Goal: Browse casually

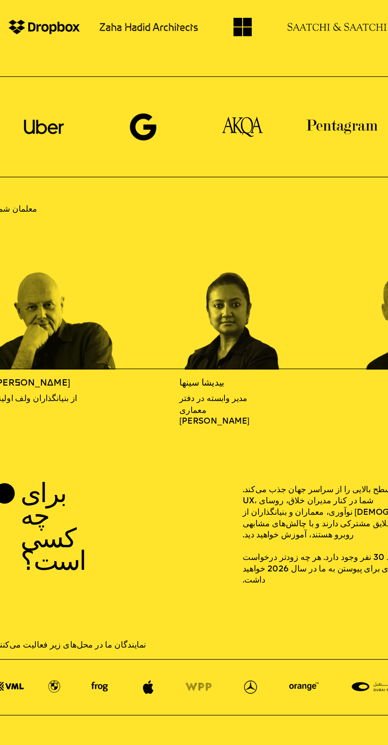
scroll to position [343, 0]
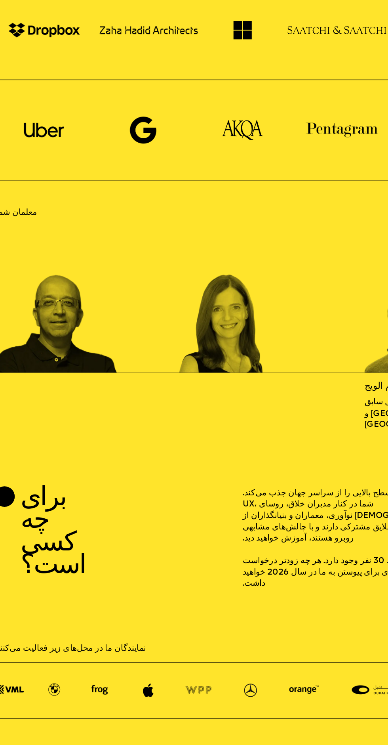
click at [205, 349] on img "۱۲ / ۱۶" at bounding box center [192, 314] width 93 height 109
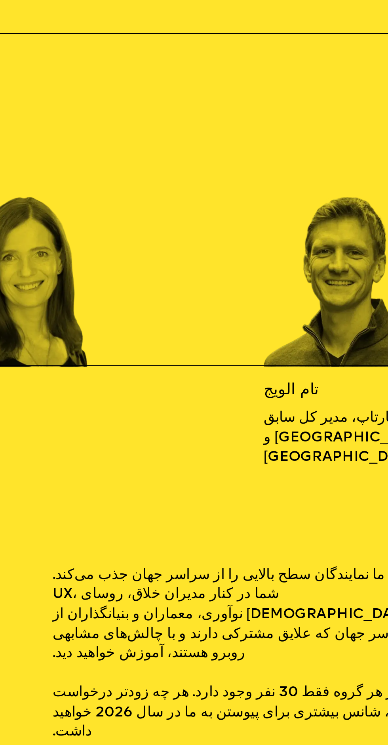
scroll to position [347, 0]
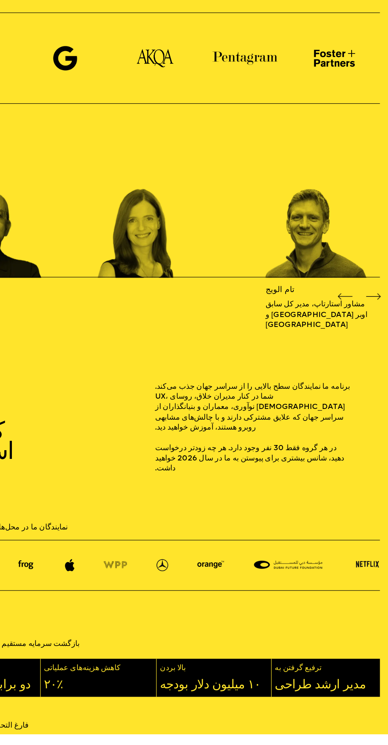
click at [381, 569] on p "نمایندگان ما در محل‌های زیر فعالیت می‌کنند:" at bounding box center [194, 573] width 375 height 9
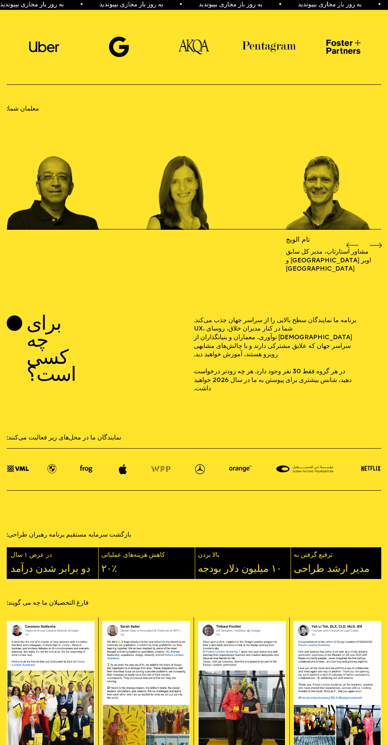
click at [374, 448] on div at bounding box center [194, 469] width 375 height 42
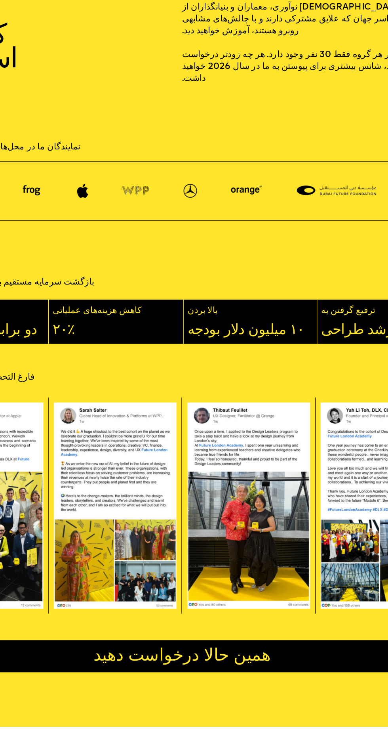
scroll to position [590, 0]
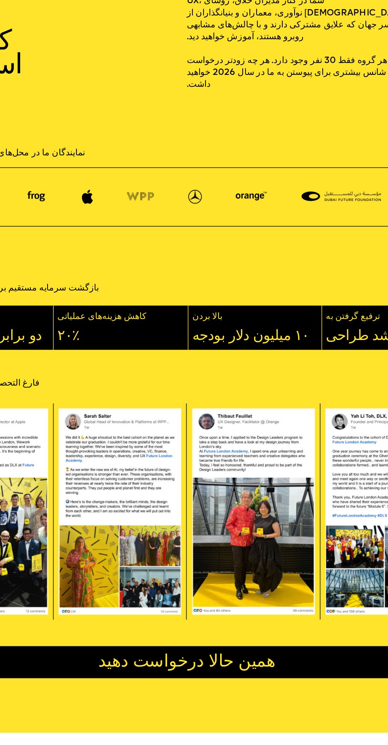
click at [274, 512] on img at bounding box center [242, 586] width 88 height 148
click at [246, 553] on img at bounding box center [242, 586] width 88 height 148
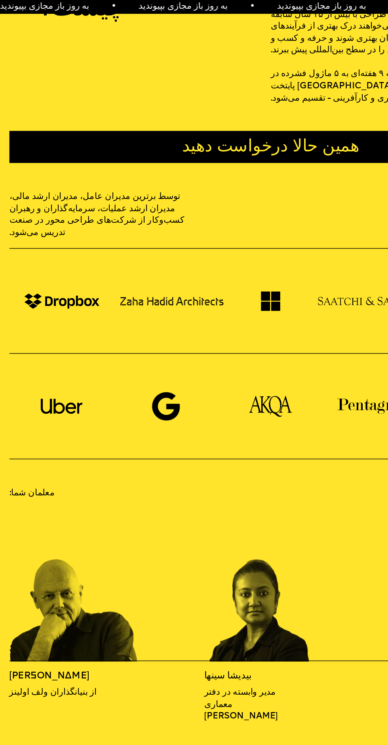
scroll to position [235, 0]
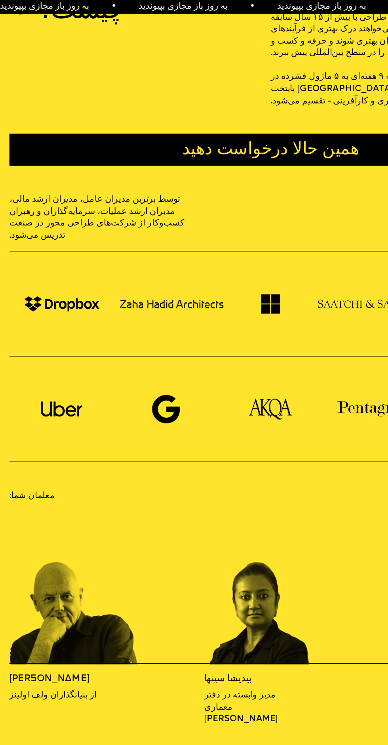
click at [140, 290] on div "گوگل" at bounding box center [119, 292] width 75 height 75
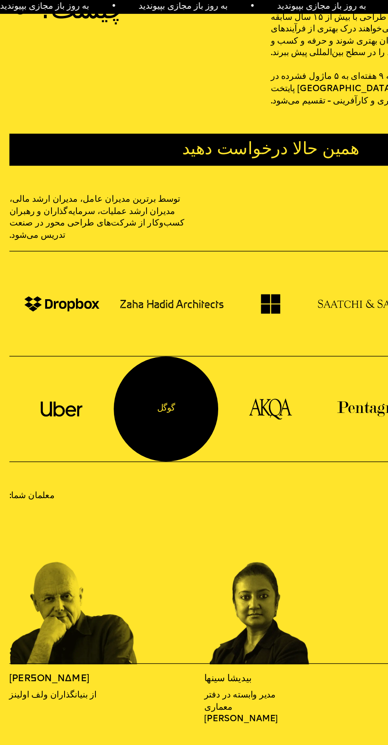
click at [128, 290] on div "گوگل" at bounding box center [119, 292] width 75 height 75
click at [195, 211] on img at bounding box center [194, 218] width 14 height 14
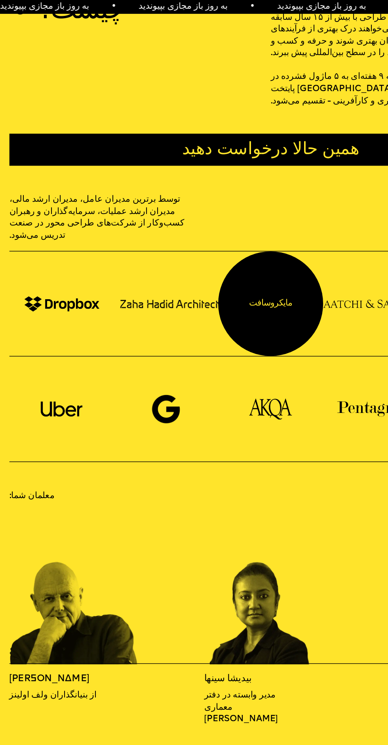
click at [125, 283] on img at bounding box center [119, 293] width 20 height 21
